Goal: Contribute content: Contribute content

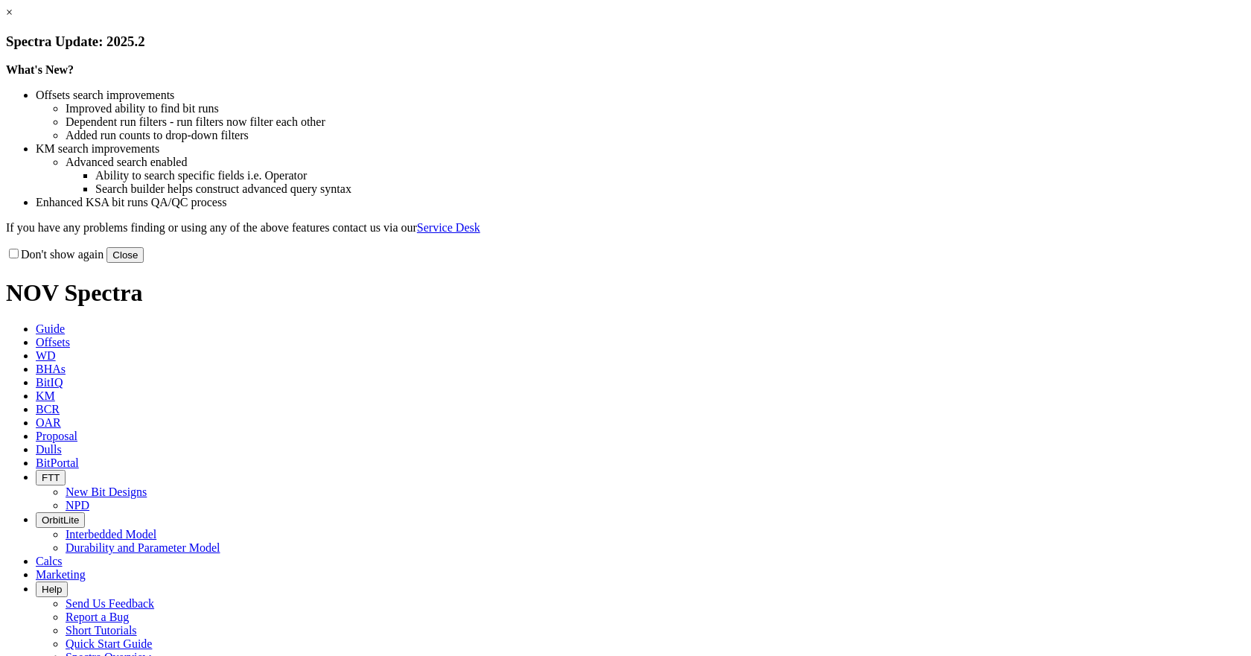
click at [144, 263] on button "Close" at bounding box center [124, 255] width 37 height 16
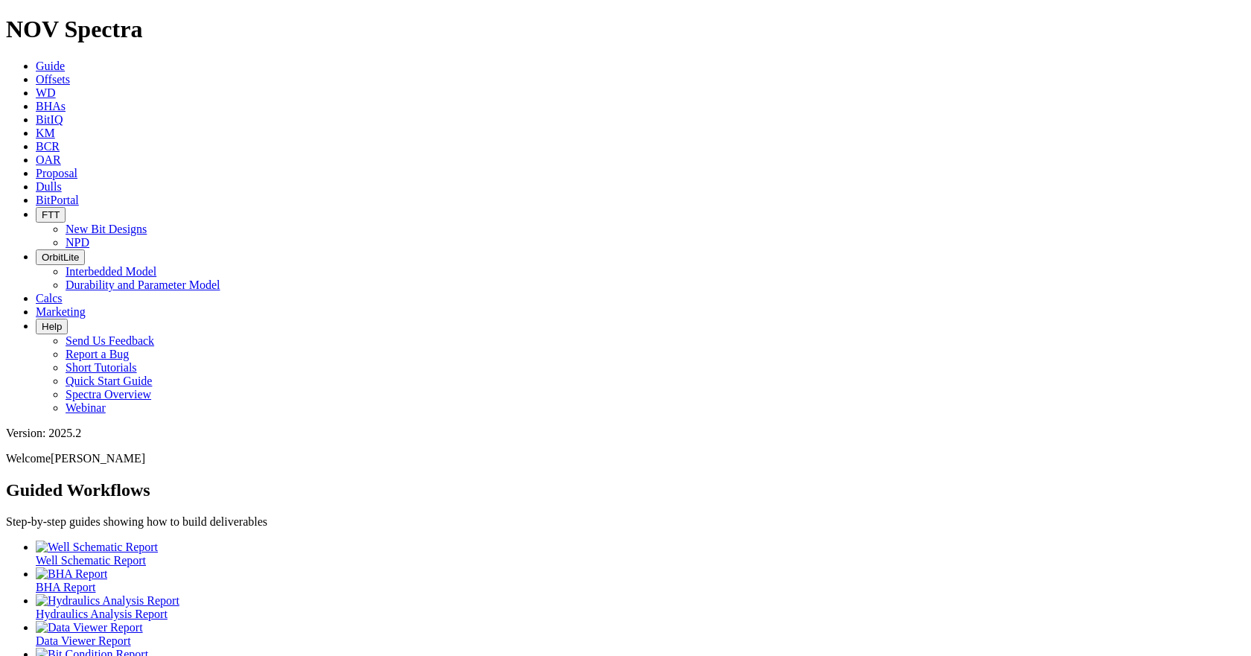
click at [36, 73] on icon at bounding box center [36, 79] width 0 height 13
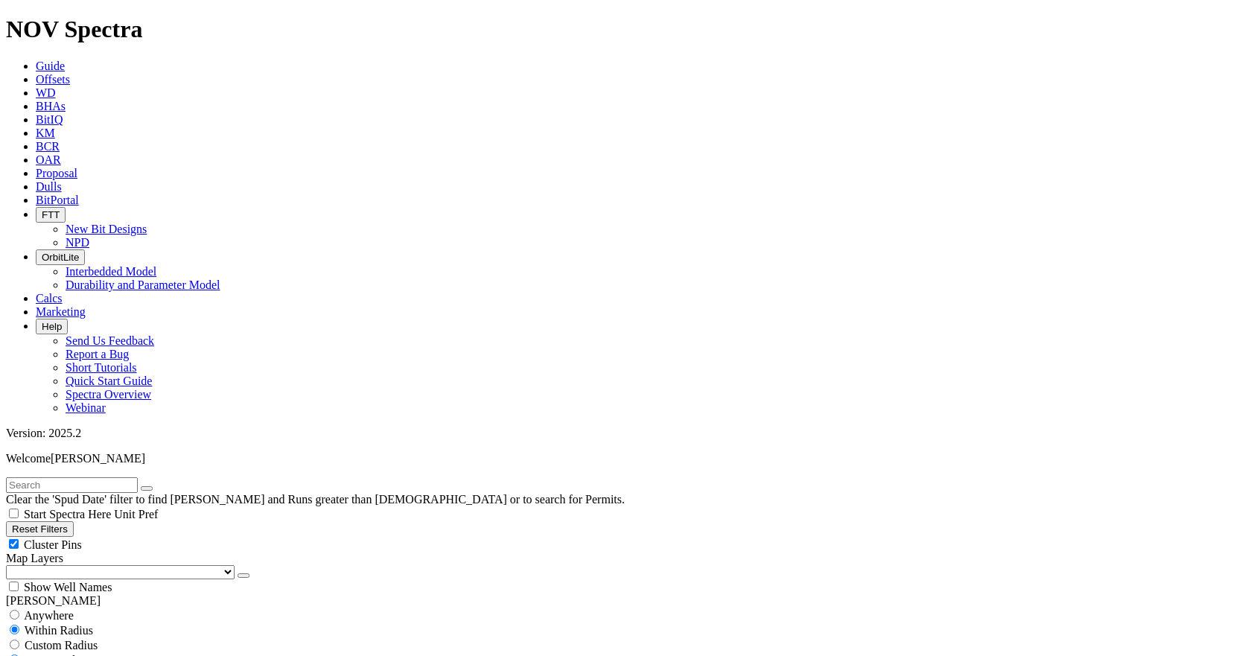
type input "01/01/2016"
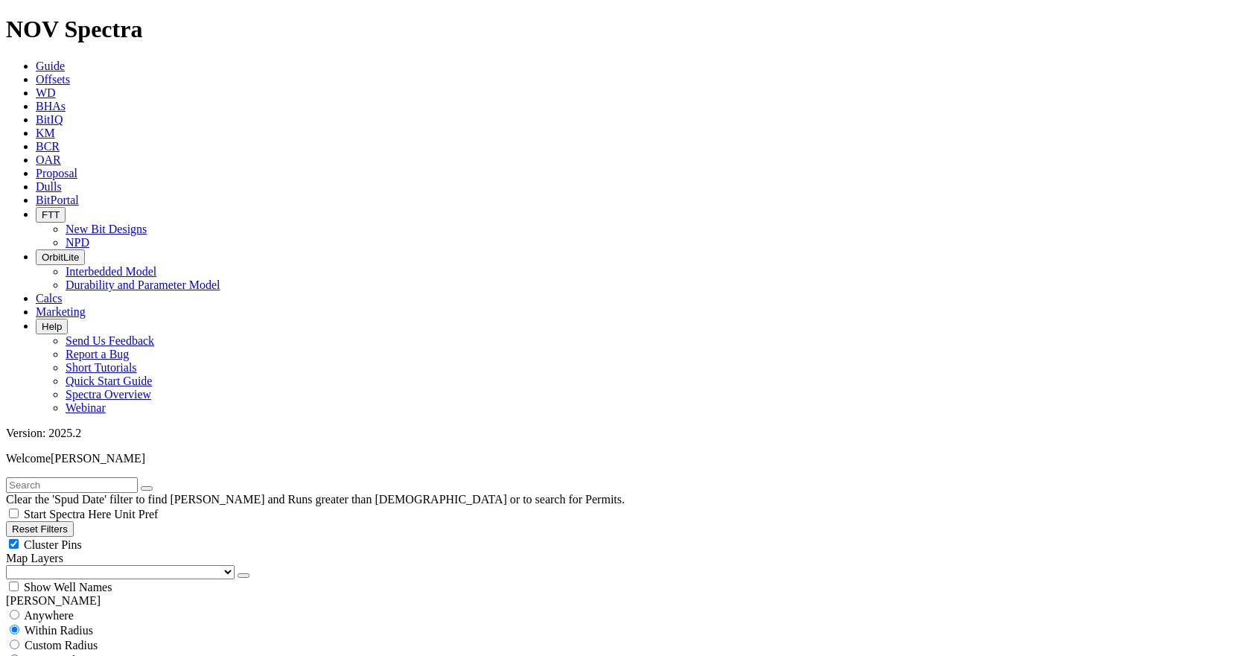
type input "01/12/2016"
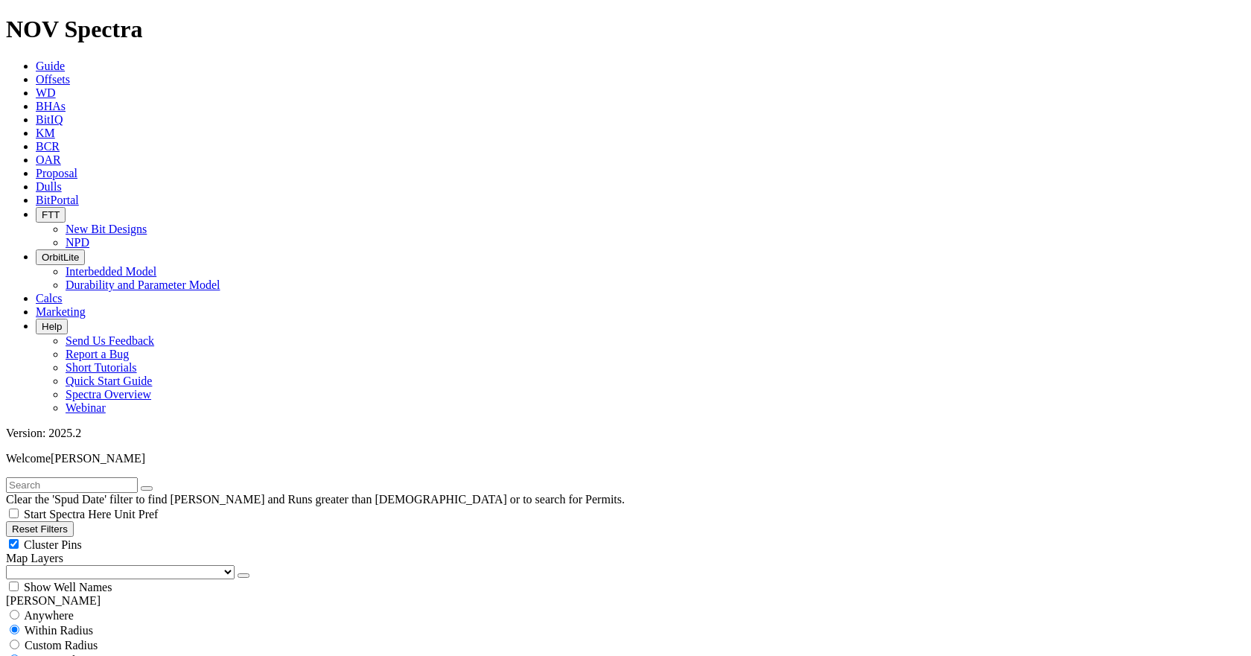
click at [78, 477] on input "text" at bounding box center [72, 485] width 132 height 16
type input "30/11"
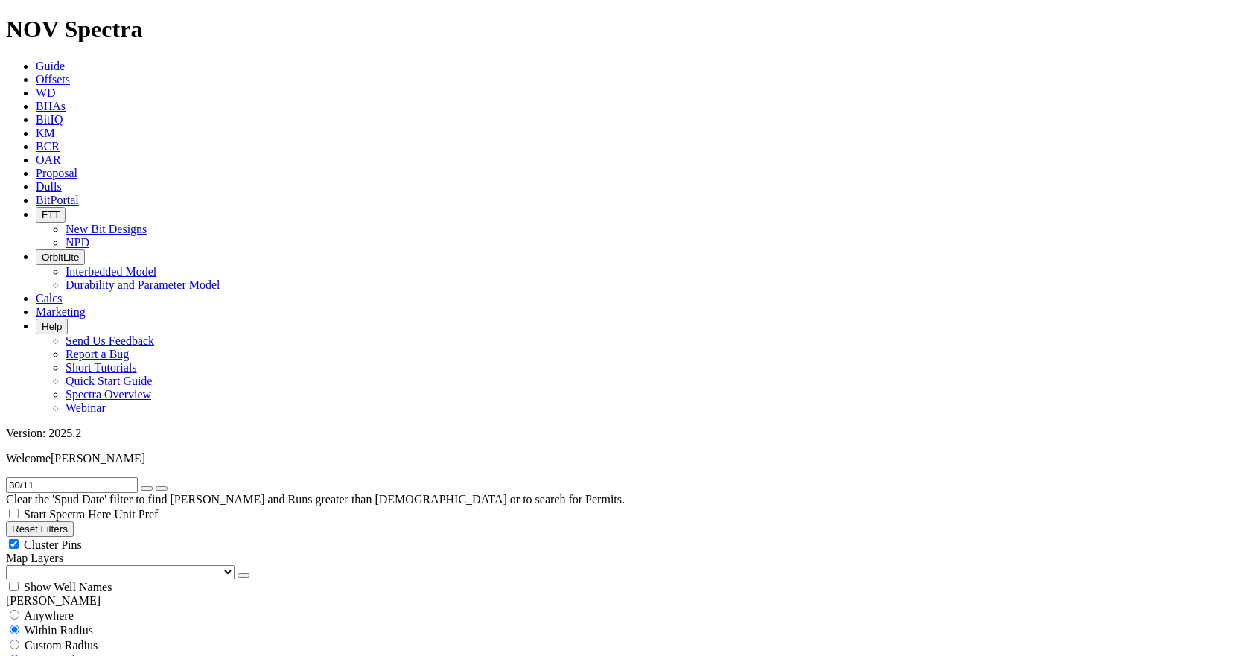
scroll to position [38, 0]
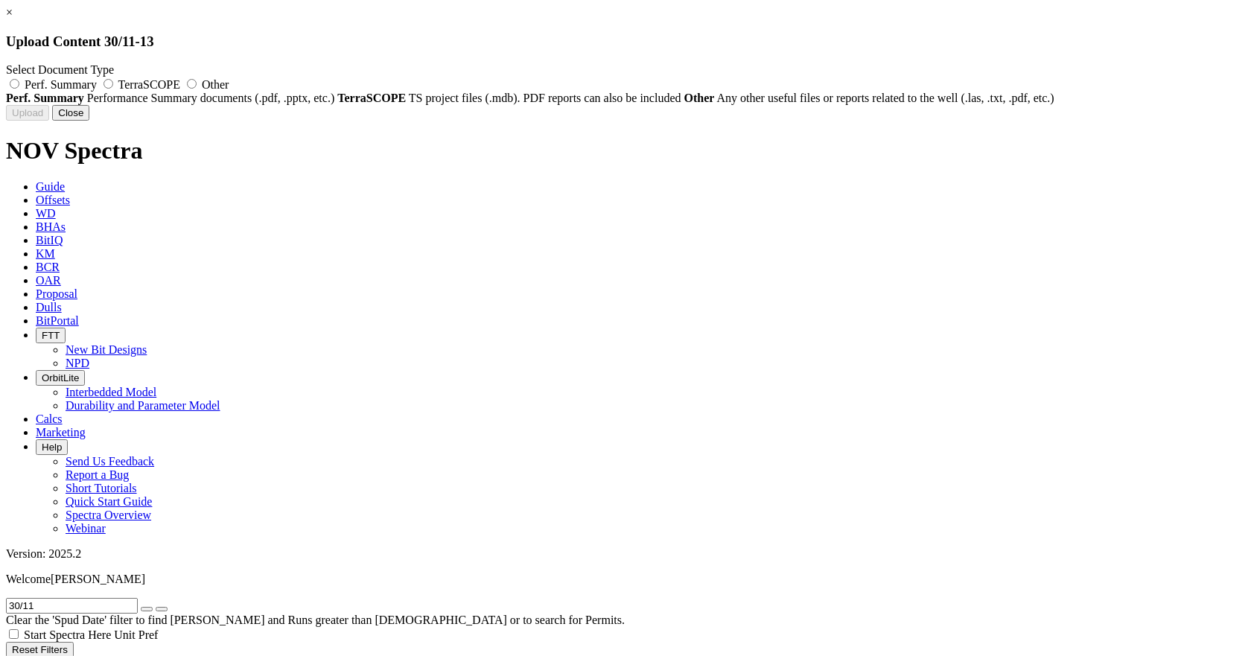
click at [183, 82] on label "TerraSCOPE" at bounding box center [141, 84] width 83 height 13
click at [113, 82] on input "TerraSCOPE" at bounding box center [109, 84] width 10 height 10
radio input "true"
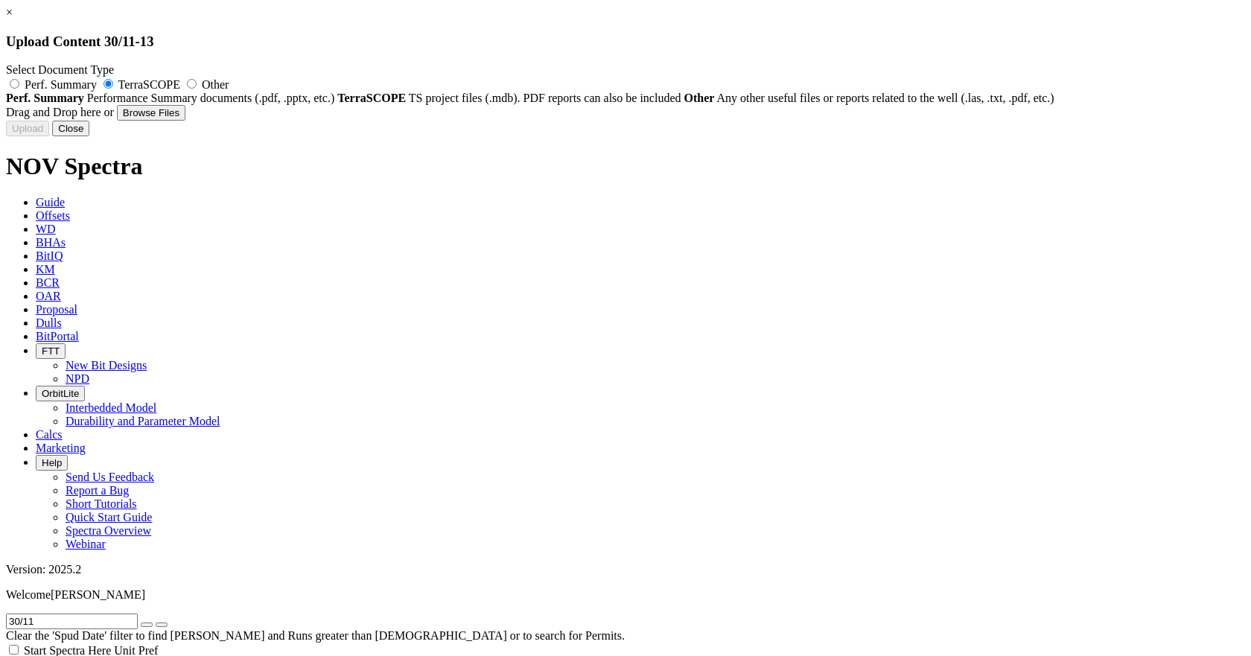
click at [185, 121] on button "Browse Files" at bounding box center [151, 113] width 69 height 16
type input "TS 30-11.mdb"
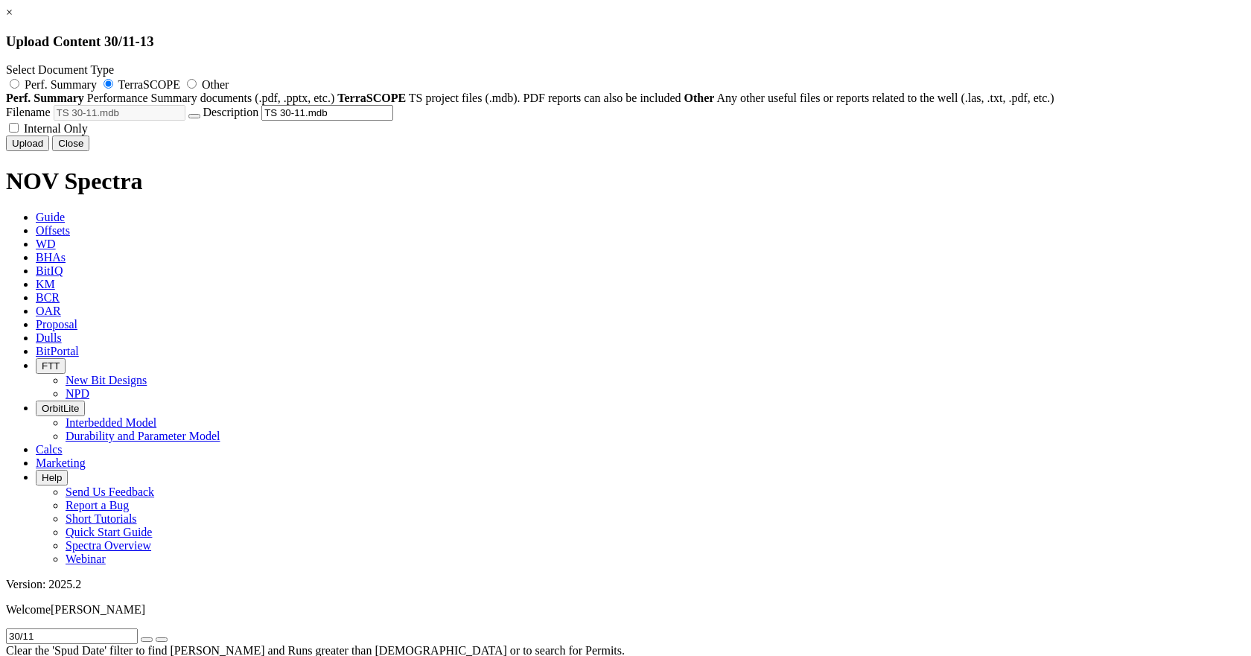
click at [49, 151] on button "Upload" at bounding box center [27, 144] width 43 height 16
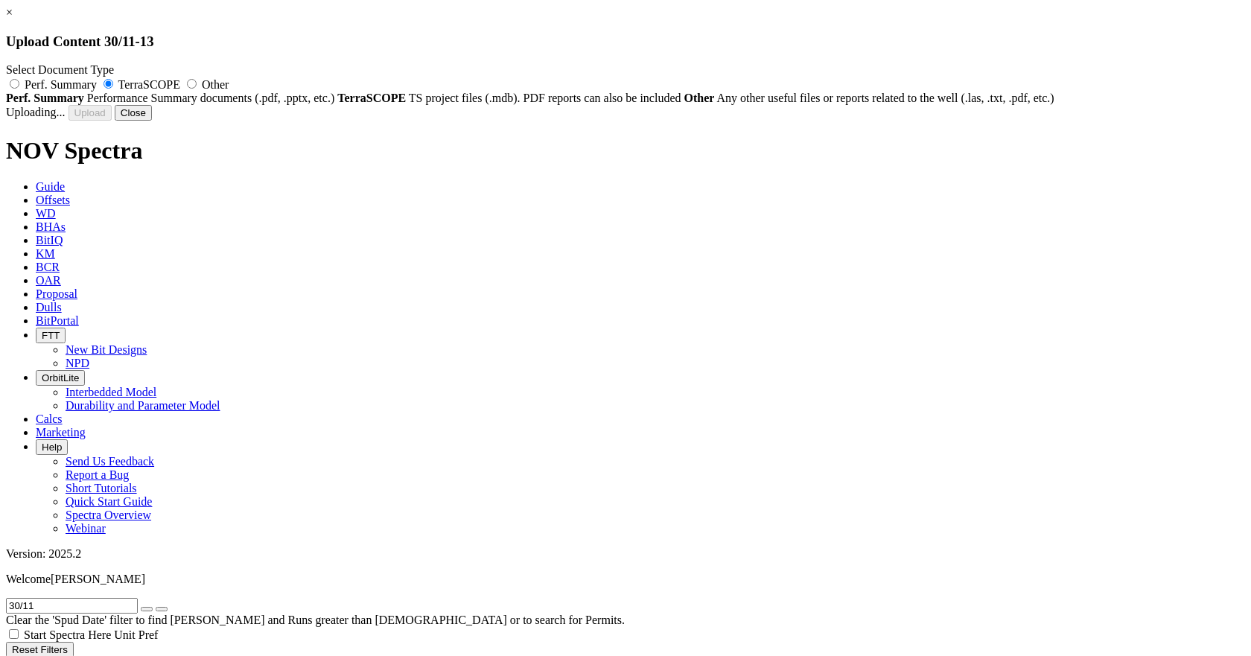
radio input "false"
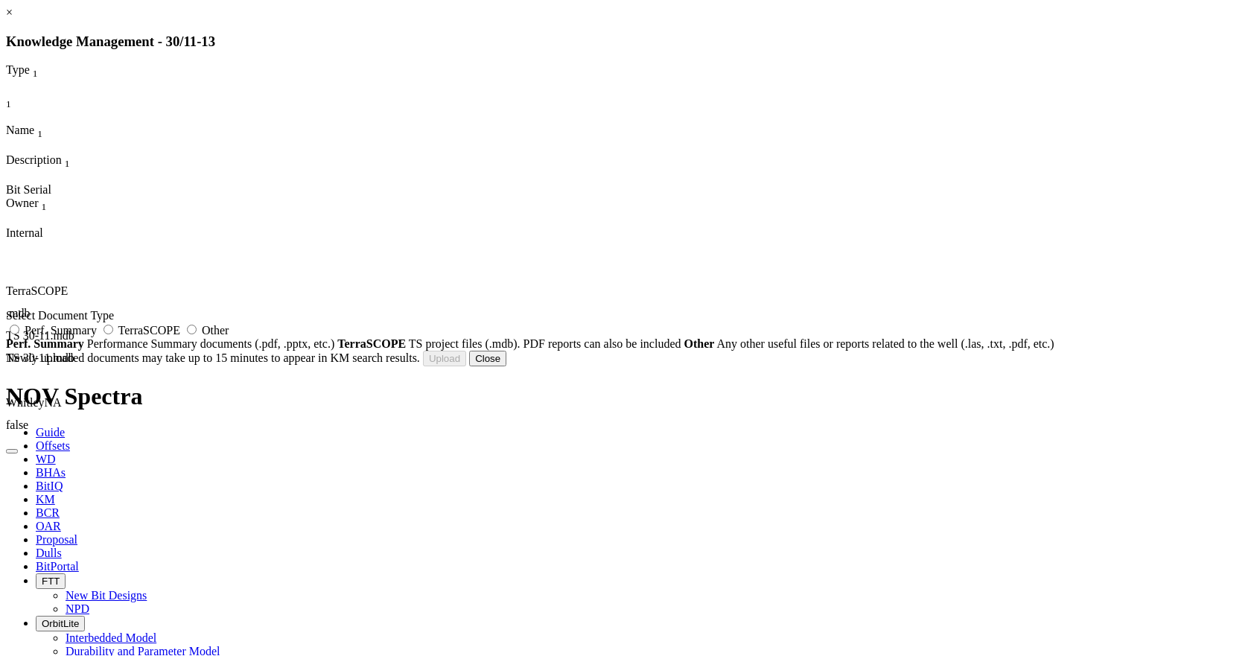
click at [229, 337] on label "Other" at bounding box center [205, 330] width 45 height 13
click at [197, 334] on input "Other" at bounding box center [192, 330] width 10 height 10
radio input "true"
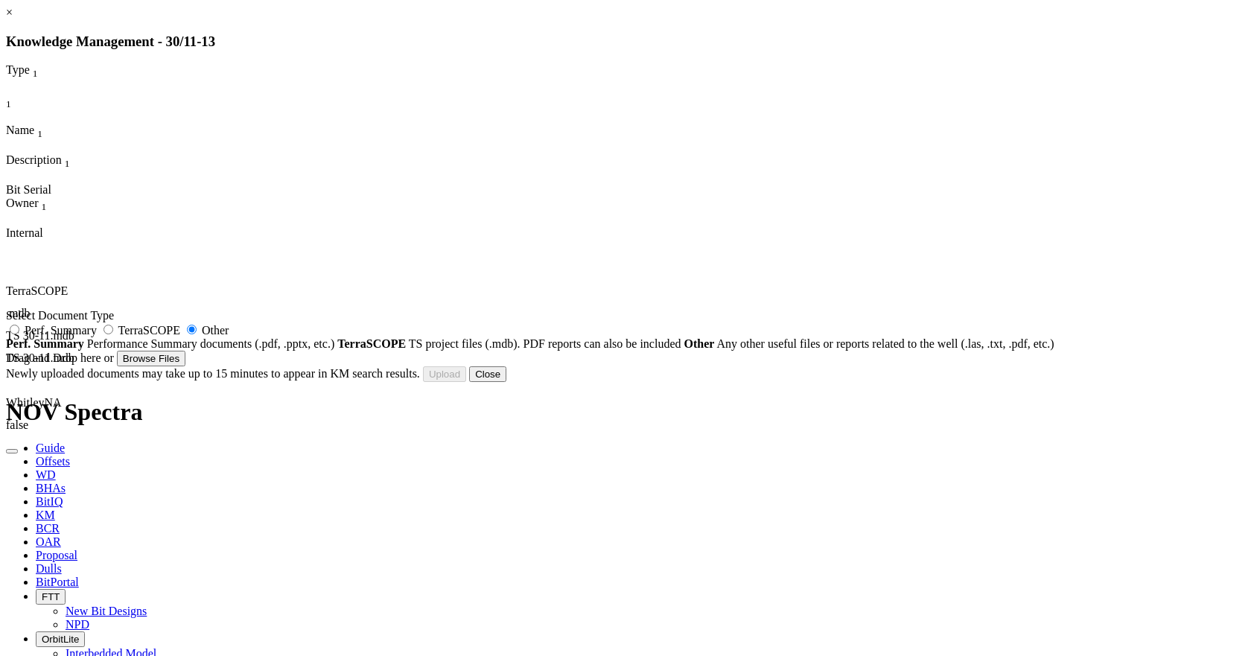
type input "30_11-13__LOGS__WLC_COMPOSITE_1.LAS"
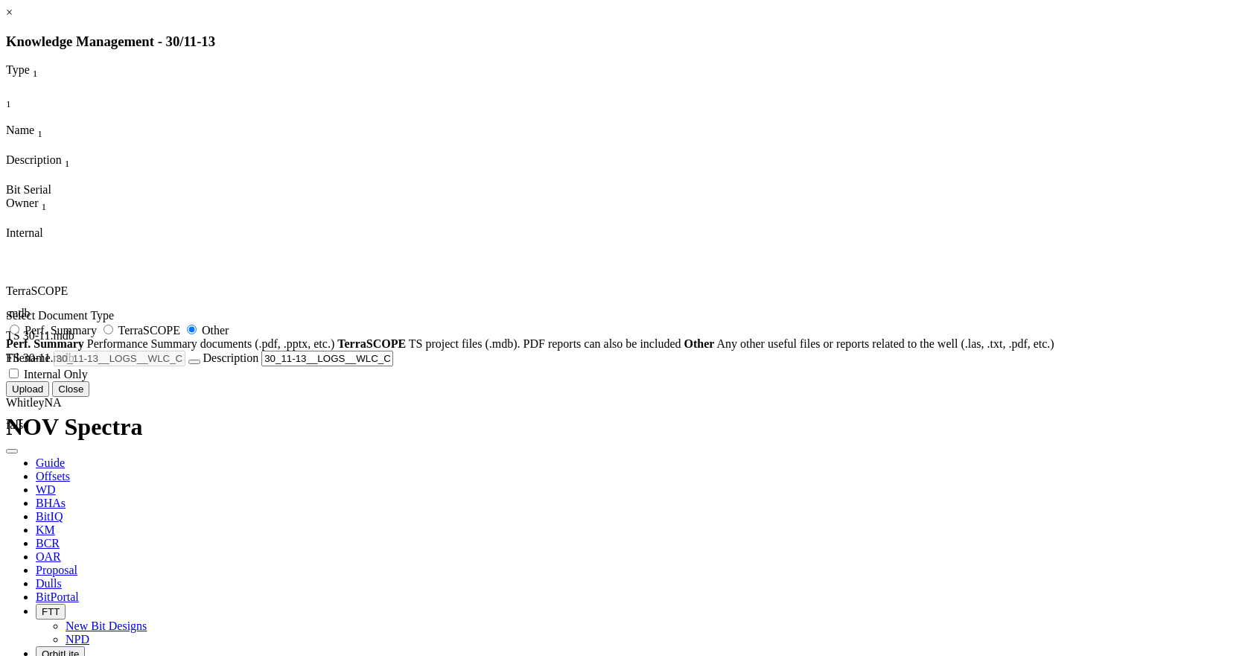
click at [49, 397] on button "Upload" at bounding box center [27, 389] width 43 height 16
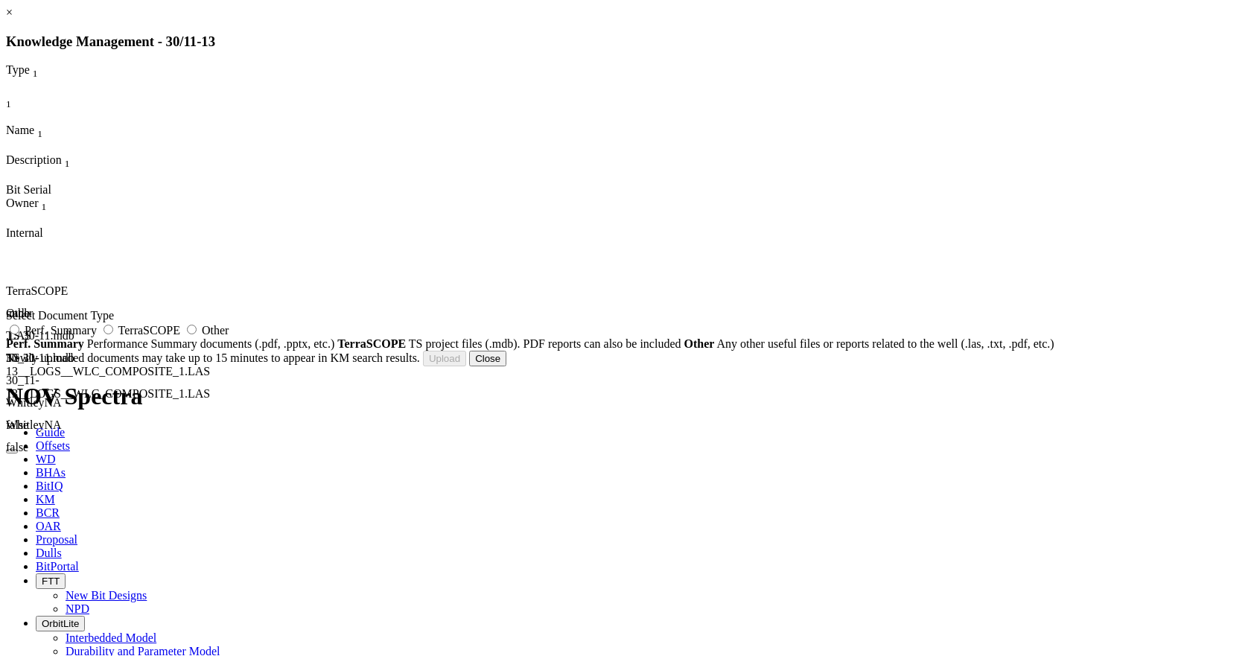
click at [229, 337] on span "Other" at bounding box center [215, 330] width 27 height 13
click at [197, 334] on input "Other" at bounding box center [192, 330] width 10 height 10
radio input "true"
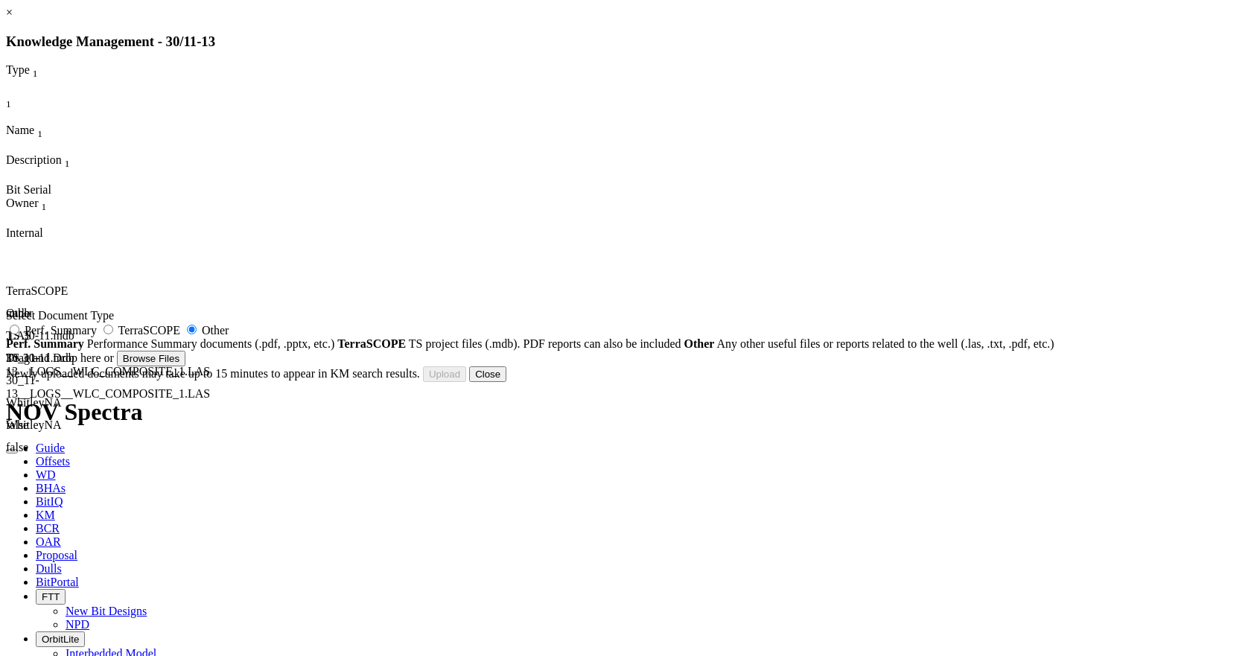
type input "30_11-13__WELL__COMPLETION_LOG_MD_PLOT_1.PDF"
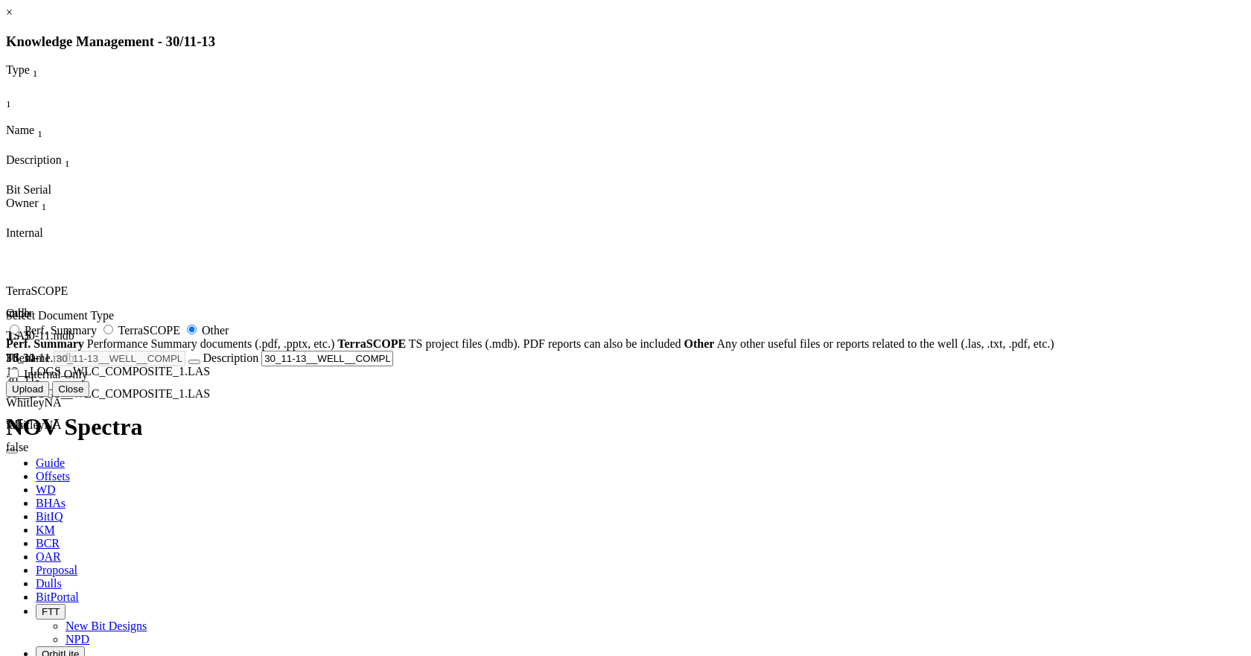
click at [49, 397] on button "Upload" at bounding box center [27, 389] width 43 height 16
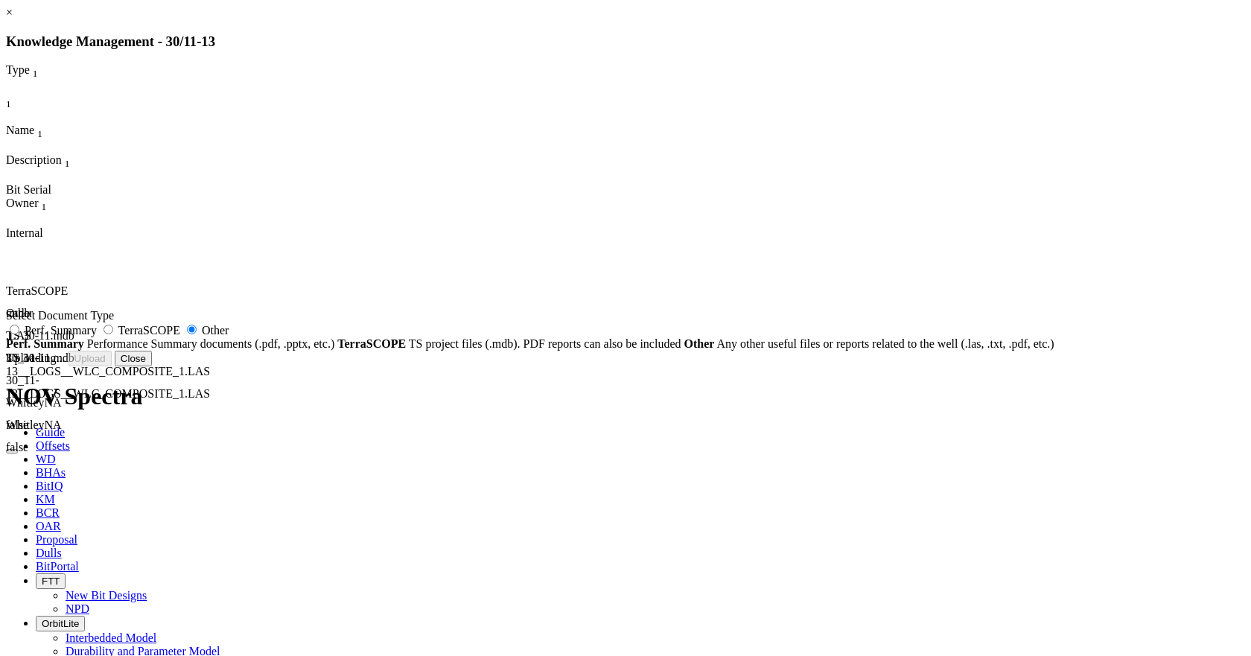
radio input "false"
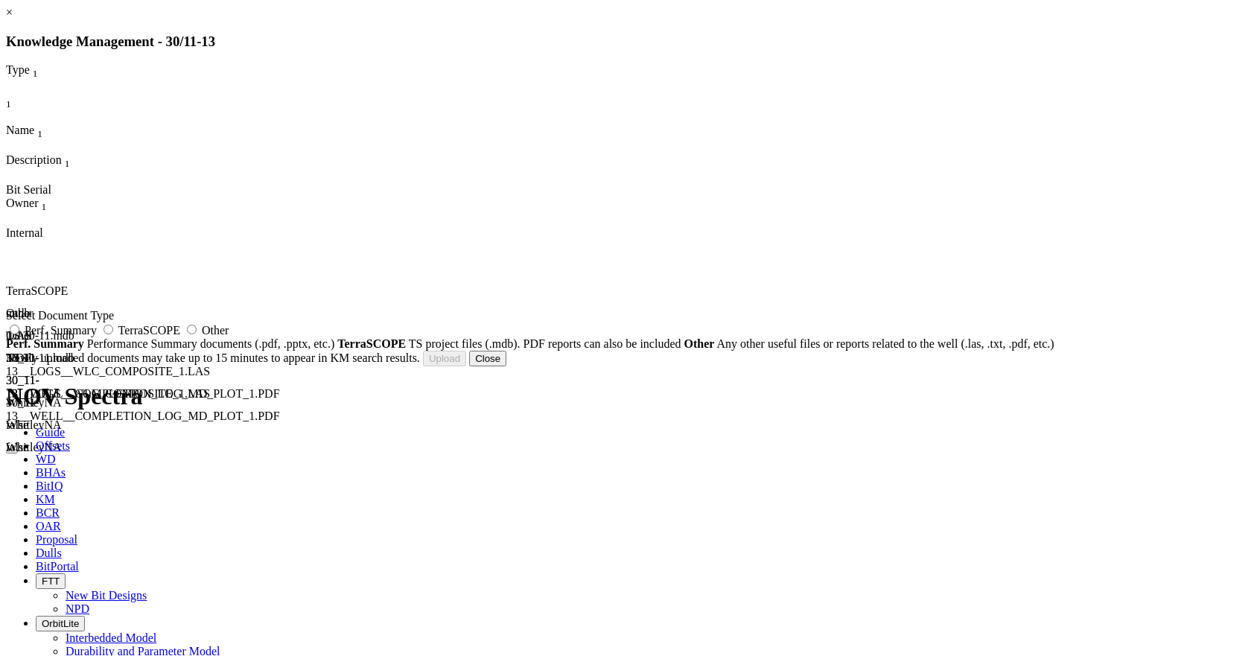
click at [506, 366] on button "Close" at bounding box center [487, 359] width 37 height 16
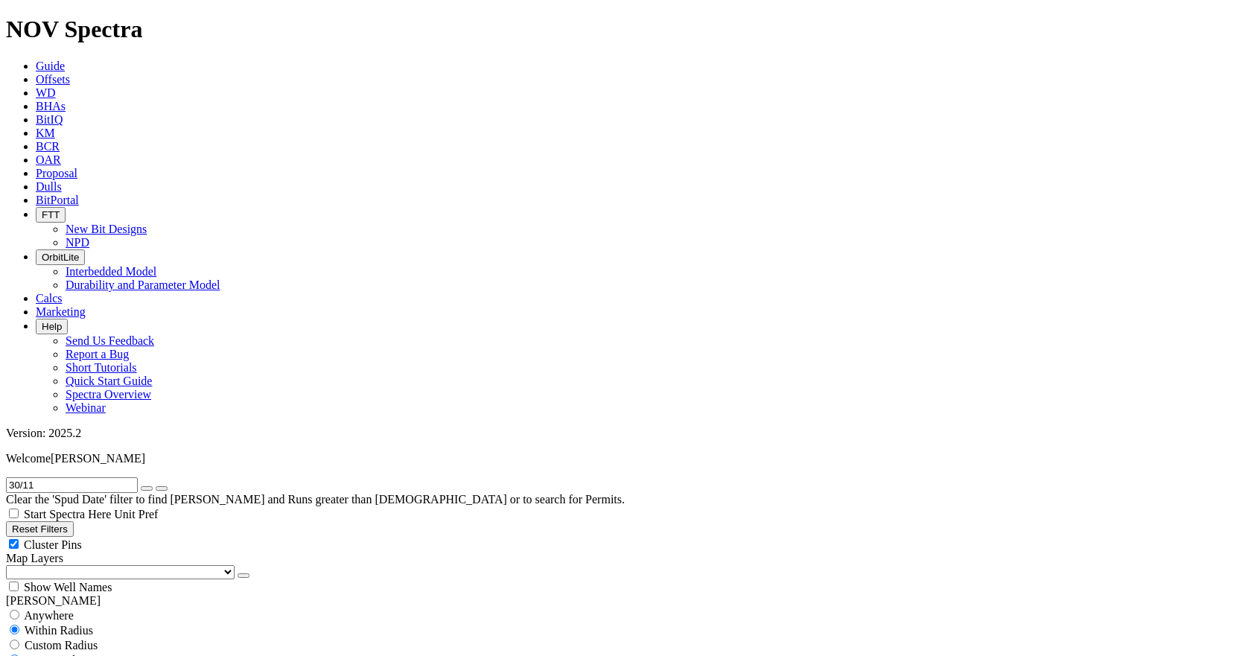
scroll to position [261, 0]
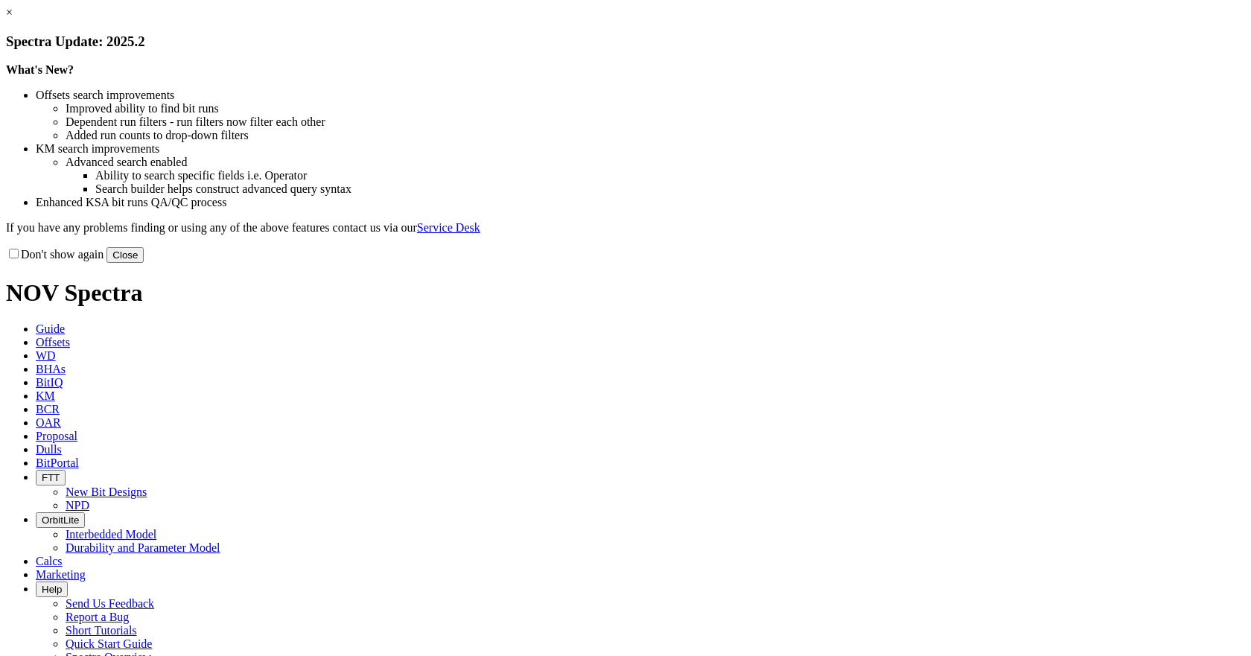
click at [144, 263] on button "Close" at bounding box center [124, 255] width 37 height 16
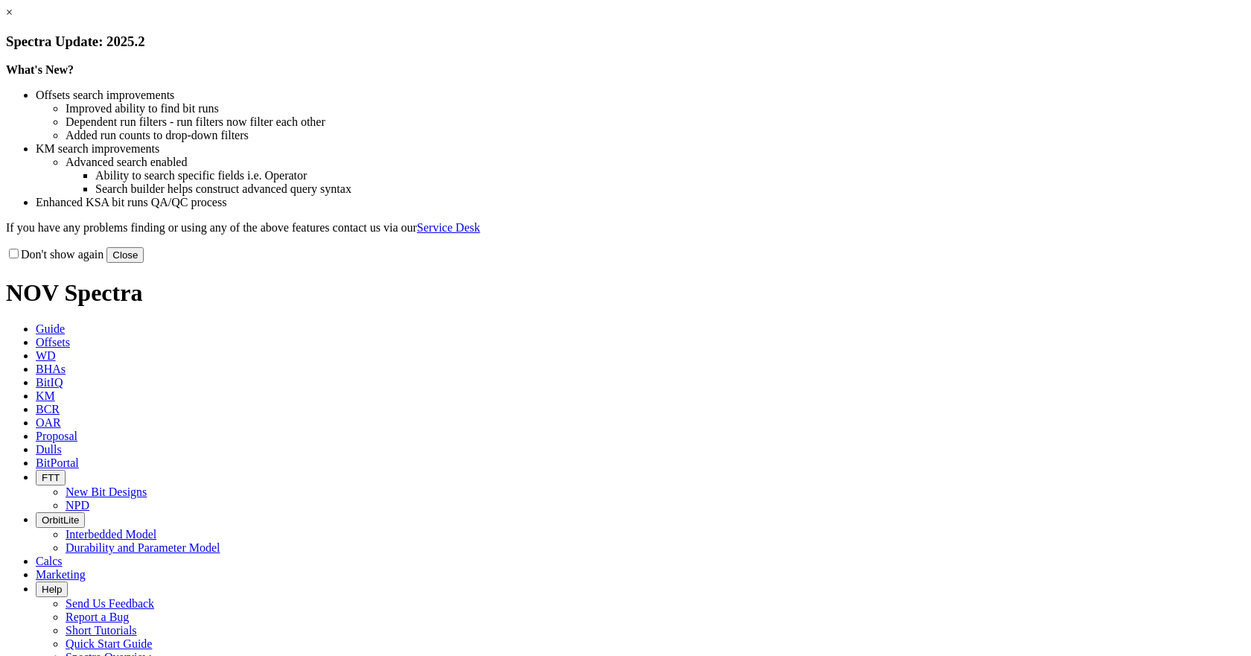
click at [144, 263] on button "Close" at bounding box center [124, 255] width 37 height 16
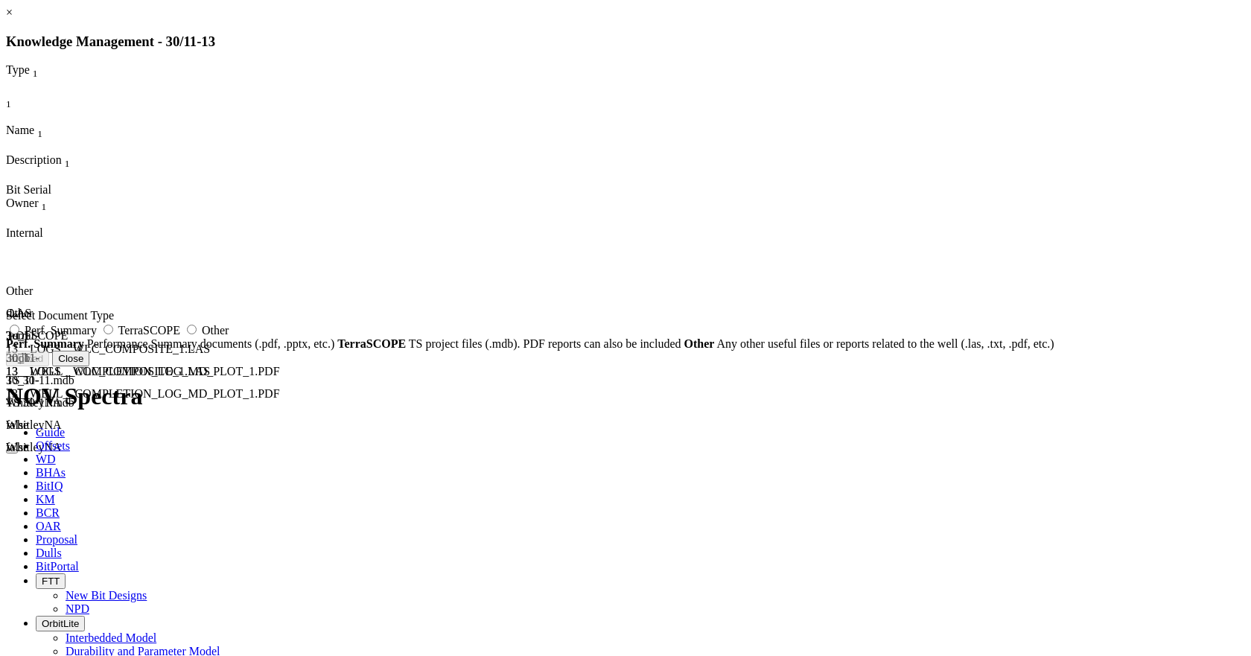
click at [6, 307] on icon at bounding box center [6, 307] width 0 height 0
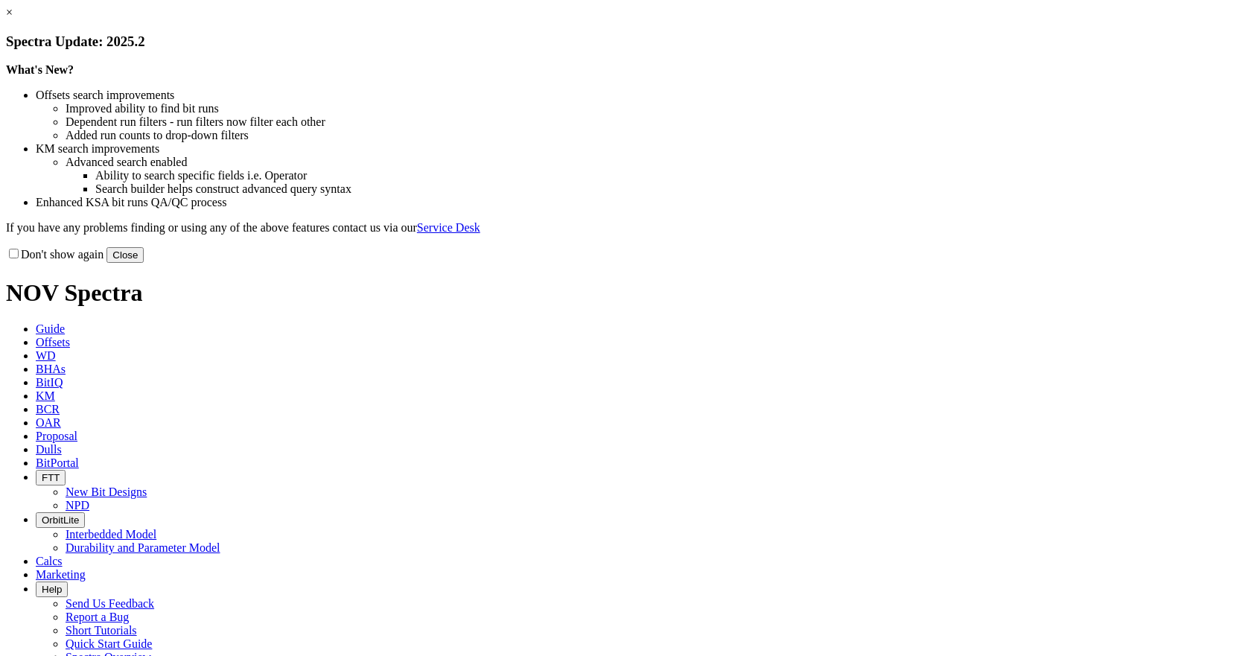
click at [144, 263] on button "Close" at bounding box center [124, 255] width 37 height 16
